Goal: Information Seeking & Learning: Learn about a topic

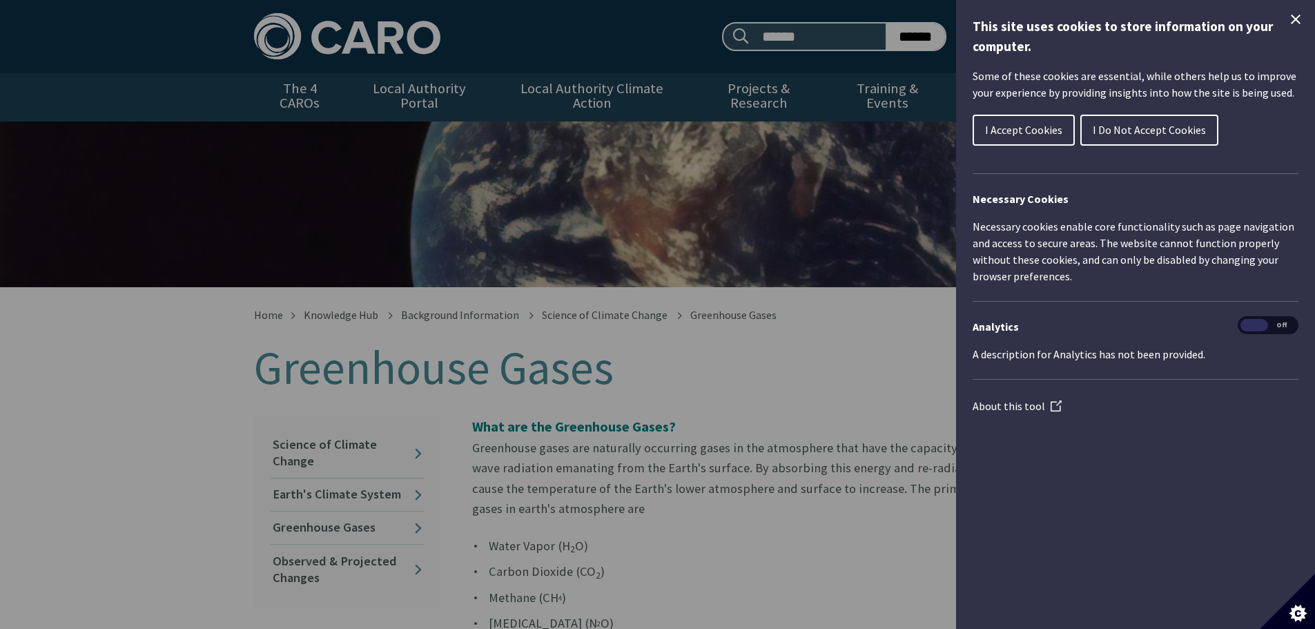
click at [1291, 18] on icon "Close Cookie Control" at bounding box center [1296, 19] width 17 height 17
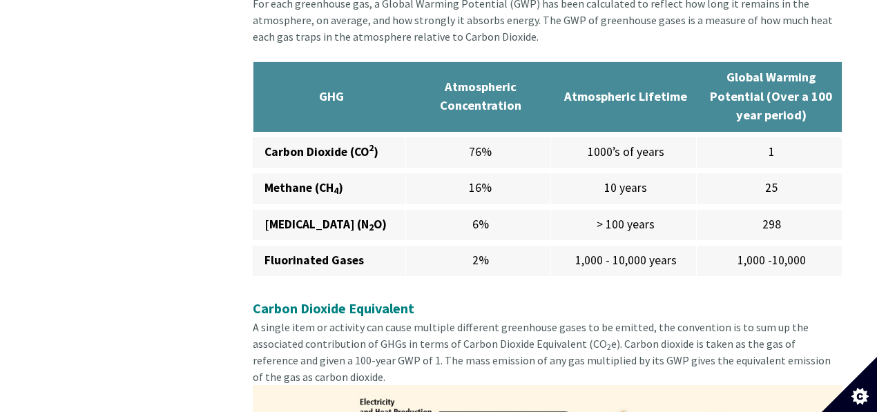
scroll to position [1150, 0]
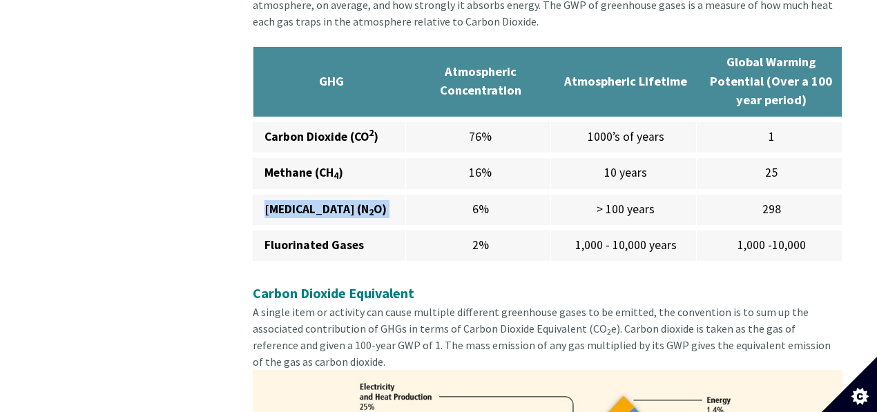
drag, startPoint x: 264, startPoint y: 194, endPoint x: 459, endPoint y: 190, distance: 194.8
click at [459, 192] on tr "Nitrous Oxide (N 2 O) 6% > 100 years 298" at bounding box center [547, 210] width 589 height 36
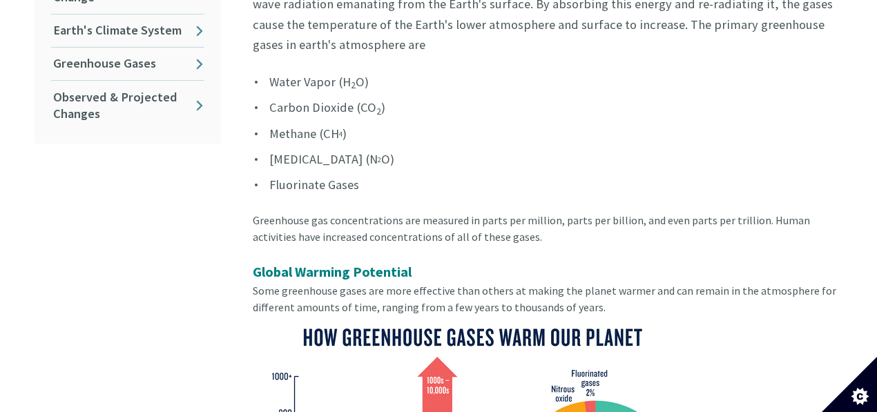
scroll to position [552, 0]
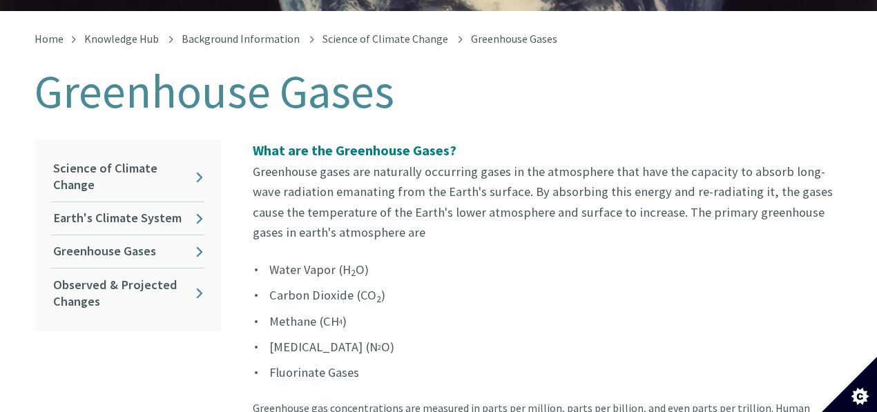
scroll to position [368, 0]
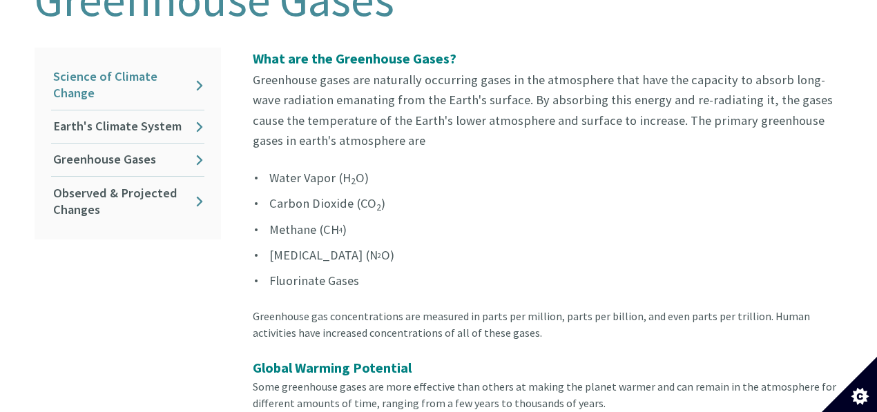
click at [201, 75] on link "Science of Climate Change" at bounding box center [127, 85] width 153 height 49
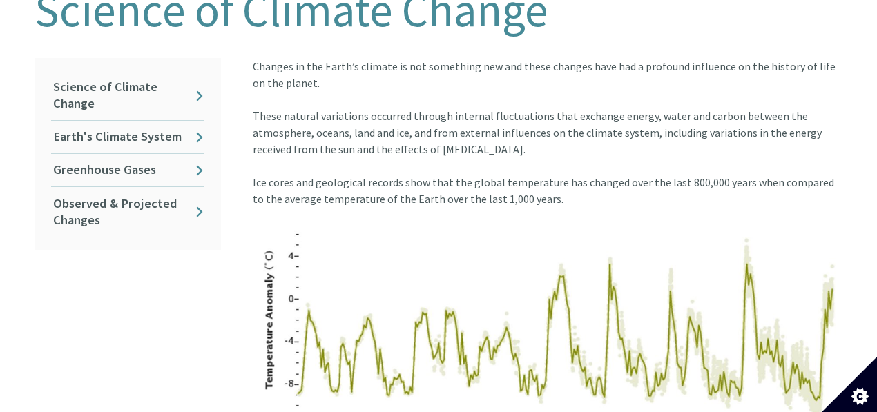
scroll to position [220, 0]
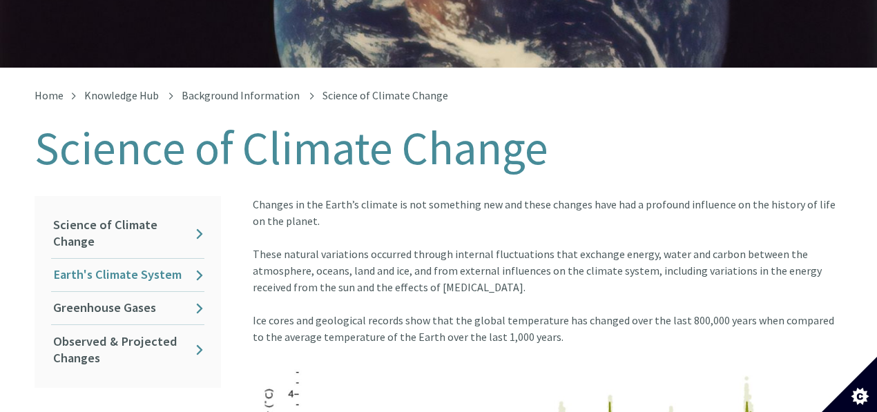
click at [150, 262] on link "Earth's Climate System" at bounding box center [127, 275] width 153 height 32
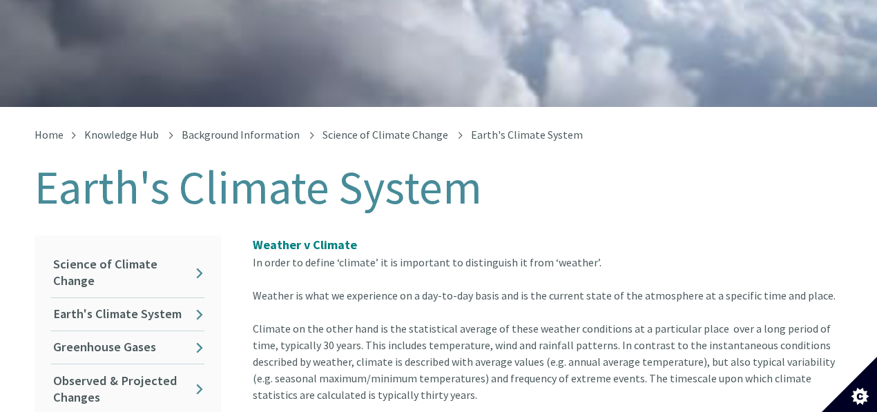
scroll to position [276, 0]
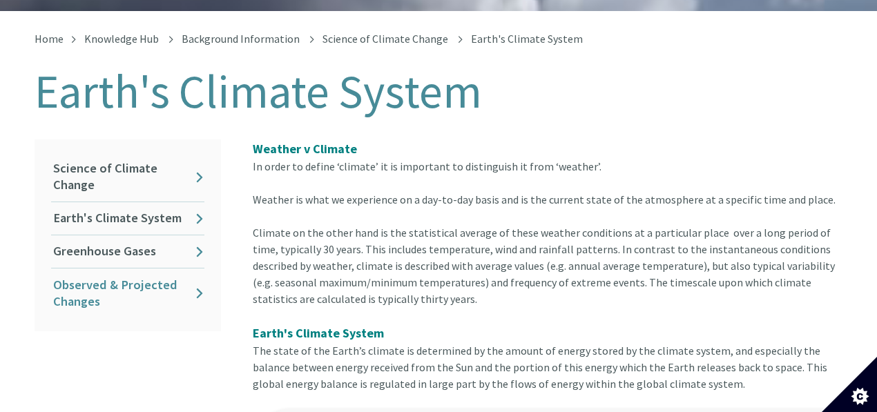
click at [106, 275] on link "Observed & Projected Changes" at bounding box center [127, 293] width 153 height 49
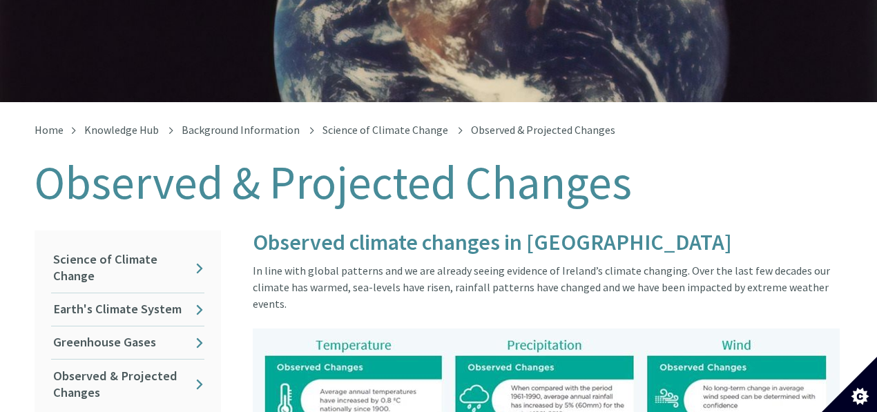
scroll to position [184, 0]
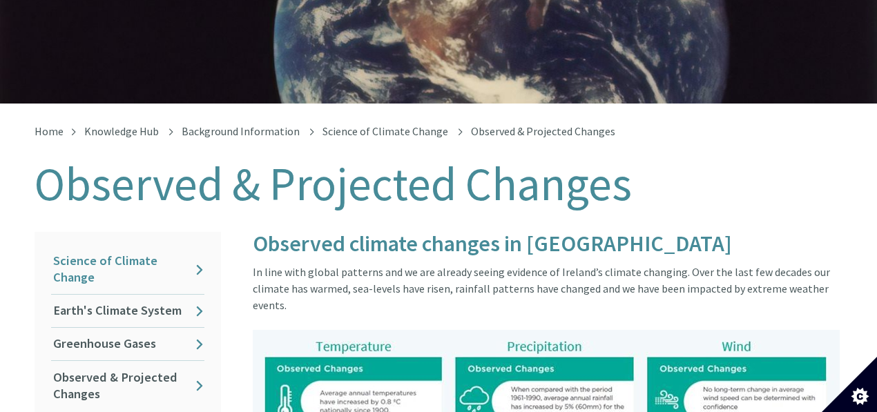
click at [143, 254] on link "Science of Climate Change" at bounding box center [127, 269] width 153 height 49
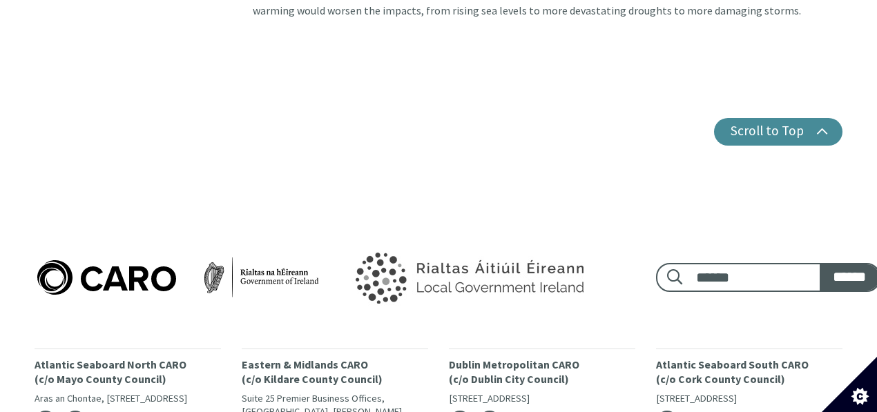
scroll to position [2532, 0]
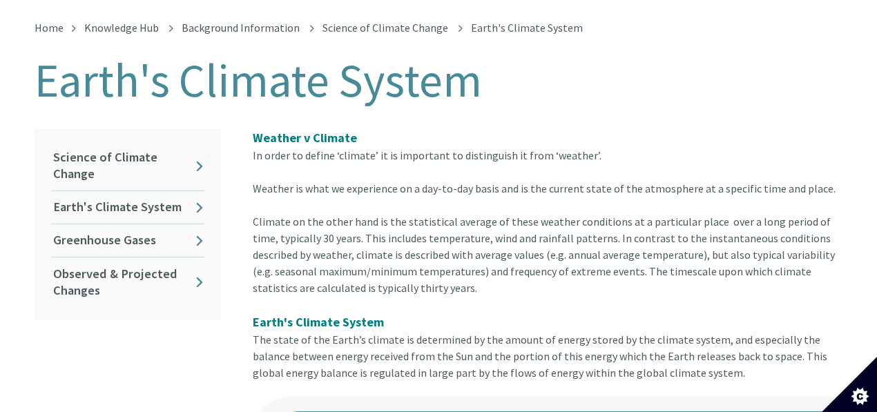
scroll to position [276, 0]
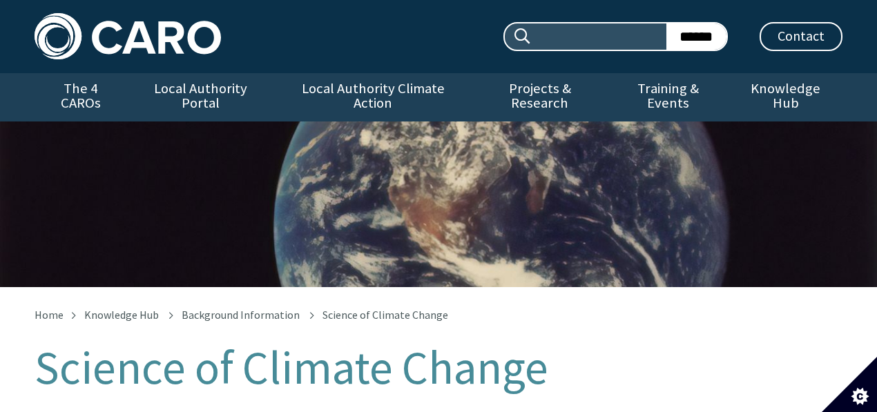
scroll to position [220, 0]
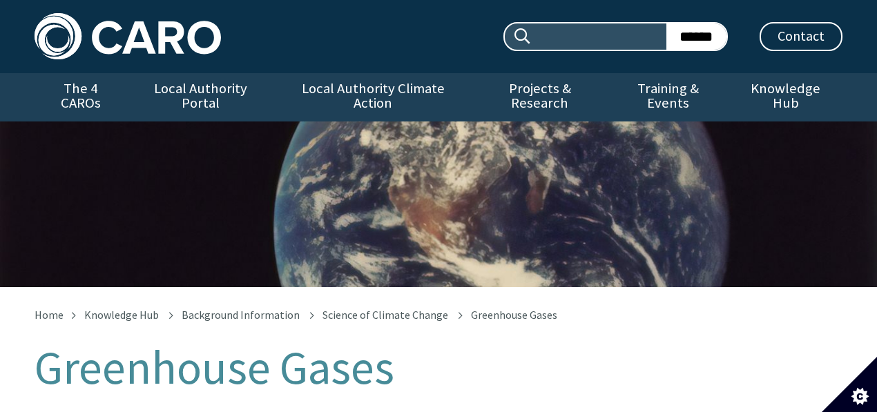
scroll to position [383, 0]
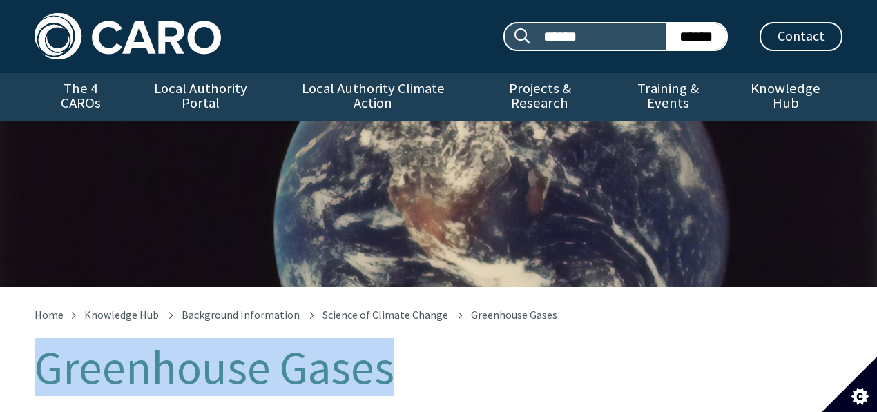
drag, startPoint x: 46, startPoint y: 354, endPoint x: 447, endPoint y: 372, distance: 401.6
click at [447, 372] on h1 "Greenhouse Gases" at bounding box center [439, 368] width 808 height 51
copy h1 "Greenhouse Gases"
